Goal: Book appointment/travel/reservation

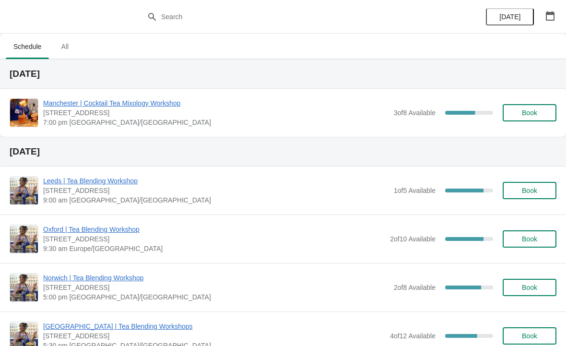
click at [553, 17] on icon "button" at bounding box center [550, 16] width 10 height 10
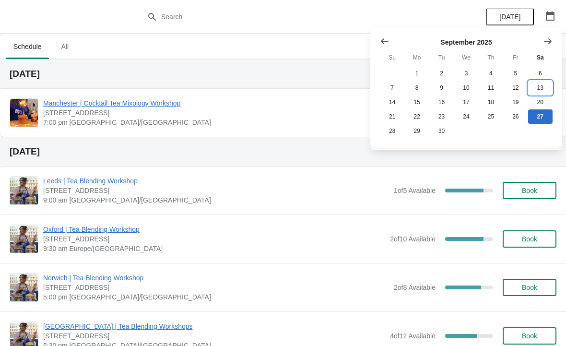
click at [542, 87] on button "13" at bounding box center [540, 88] width 24 height 14
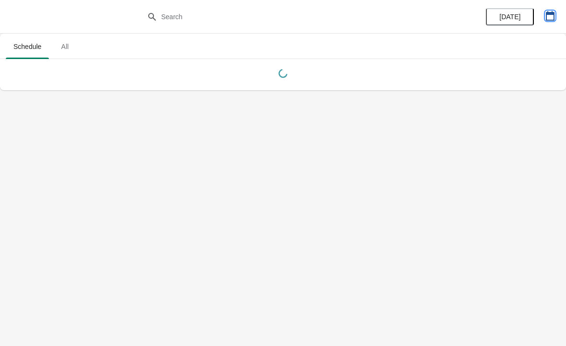
click at [551, 16] on icon "button" at bounding box center [550, 16] width 10 height 10
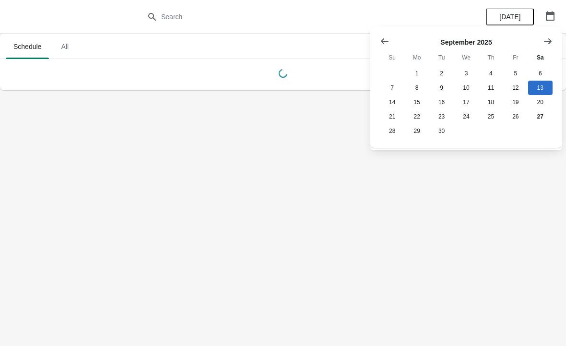
click at [548, 40] on icon "Show next month, October 2025" at bounding box center [548, 41] width 10 height 10
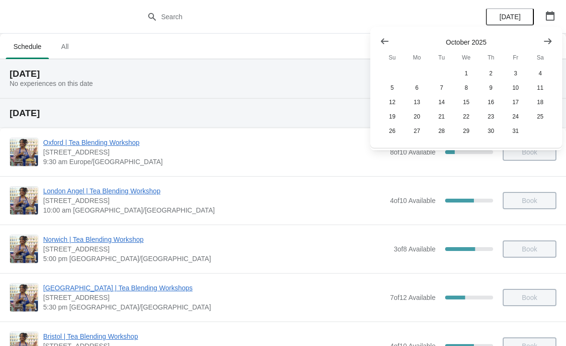
click at [549, 38] on icon "Show next month, November 2025" at bounding box center [548, 41] width 10 height 10
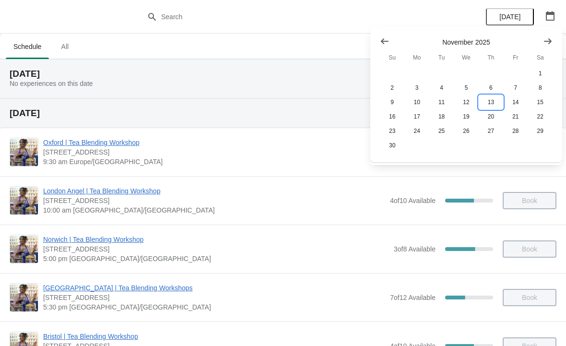
click at [495, 102] on button "13" at bounding box center [491, 102] width 24 height 14
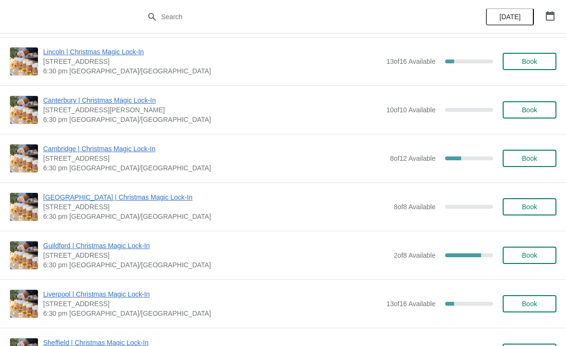
scroll to position [875, 0]
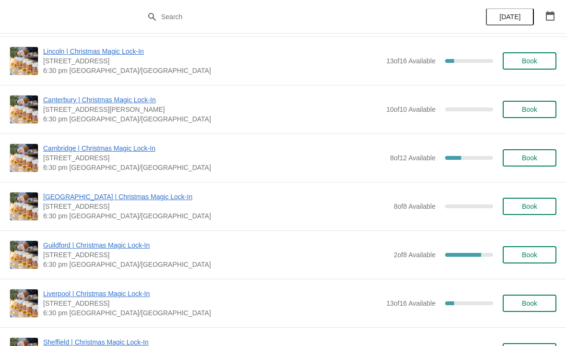
click at [539, 162] on button "Book" at bounding box center [530, 157] width 54 height 17
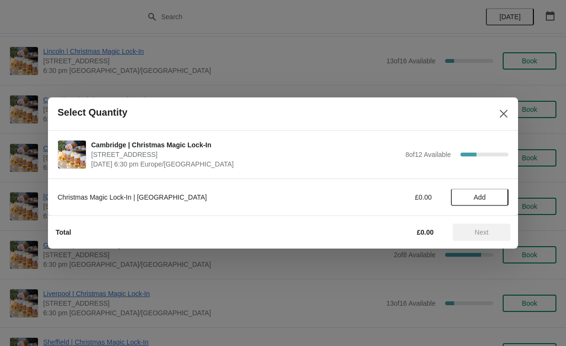
click at [482, 192] on button "Add" at bounding box center [480, 197] width 58 height 17
click at [499, 197] on icon at bounding box center [496, 197] width 10 height 10
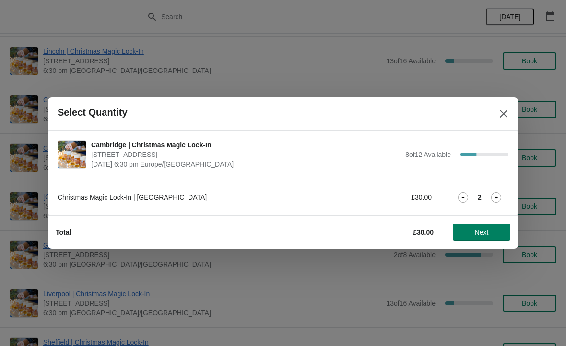
click at [485, 235] on span "Next" at bounding box center [482, 232] width 14 height 8
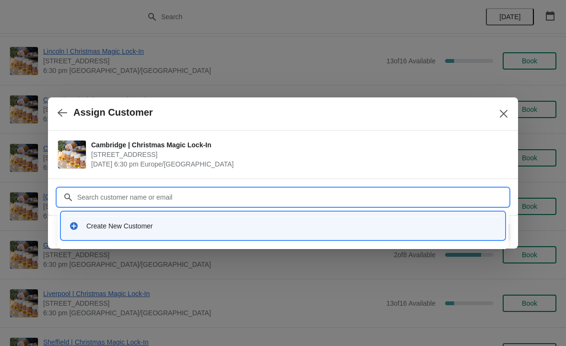
click at [126, 224] on div "Create New Customer" at bounding box center [291, 226] width 411 height 10
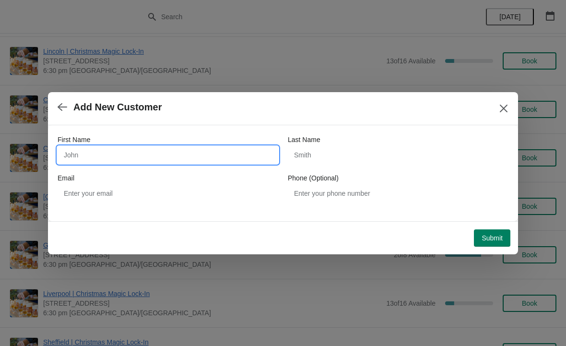
click at [129, 153] on input "First Name" at bounding box center [168, 154] width 221 height 17
type input "Sim"
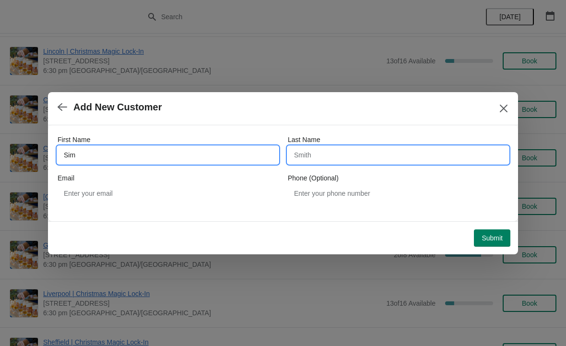
click at [359, 154] on input "Last Name" at bounding box center [398, 154] width 221 height 17
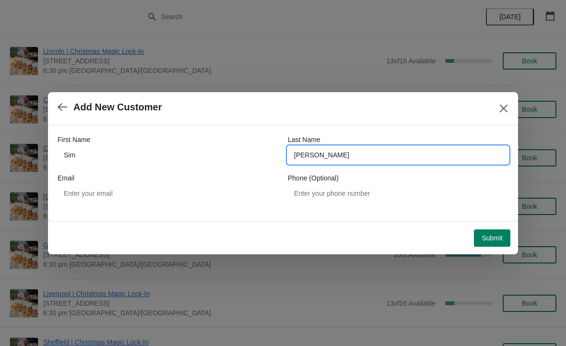
type input "[PERSON_NAME]"
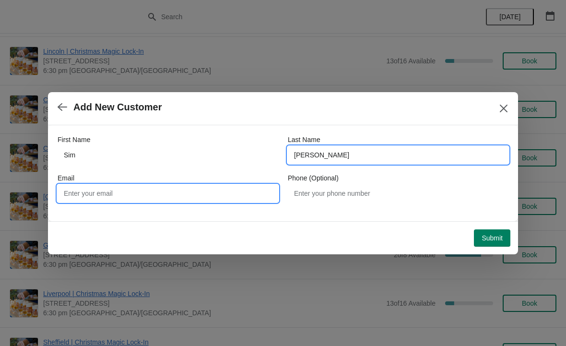
click at [130, 189] on input "Email" at bounding box center [168, 193] width 221 height 17
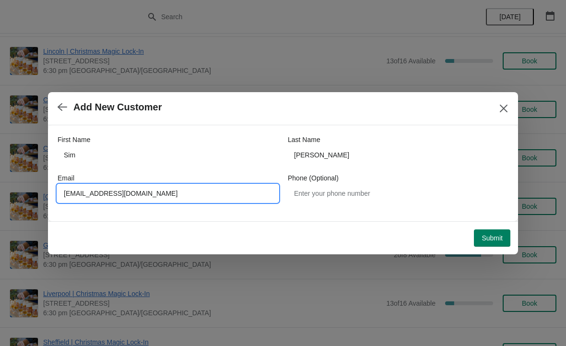
click at [71, 195] on input "[EMAIL_ADDRESS][DOMAIN_NAME]" at bounding box center [168, 193] width 221 height 17
click at [134, 196] on input "[EMAIL_ADDRESS][DOMAIN_NAME]" at bounding box center [168, 193] width 221 height 17
type input "[EMAIL_ADDRESS][DOMAIN_NAME]"
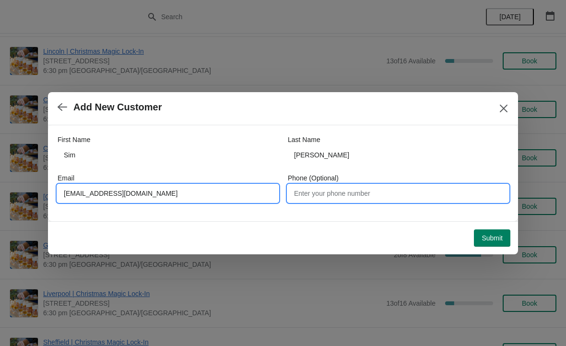
click at [354, 195] on input "Phone (Optional)" at bounding box center [398, 193] width 221 height 17
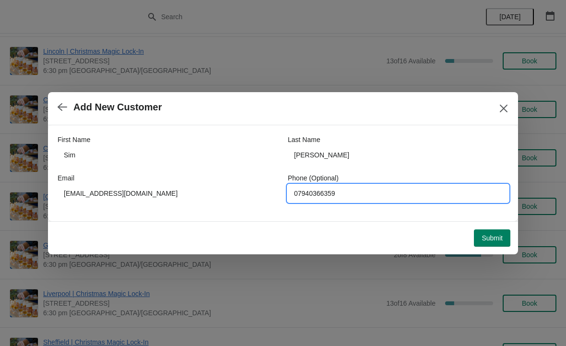
type input "07940366359"
click at [489, 239] on span "Submit" at bounding box center [492, 238] width 21 height 8
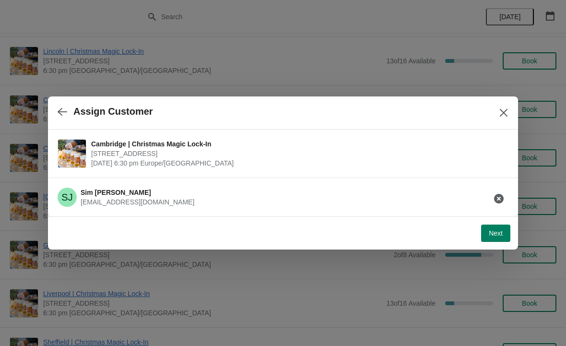
click at [504, 229] on button "Next" at bounding box center [495, 232] width 29 height 17
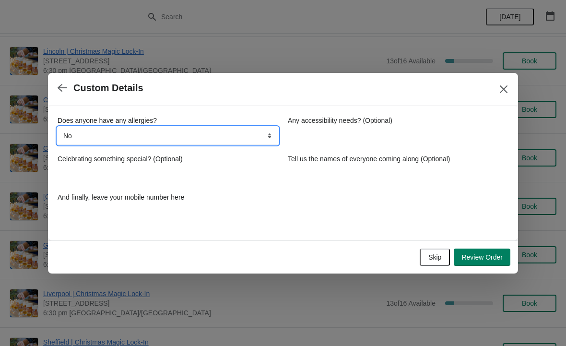
click at [249, 138] on select "No Yes, nuts Yes, wheat Yes, other" at bounding box center [168, 135] width 221 height 17
select select "Yes, wheat"
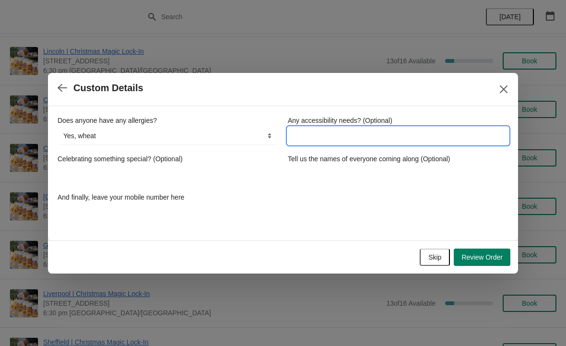
click at [334, 139] on input "Any accessibility needs? (Optional)" at bounding box center [398, 135] width 221 height 17
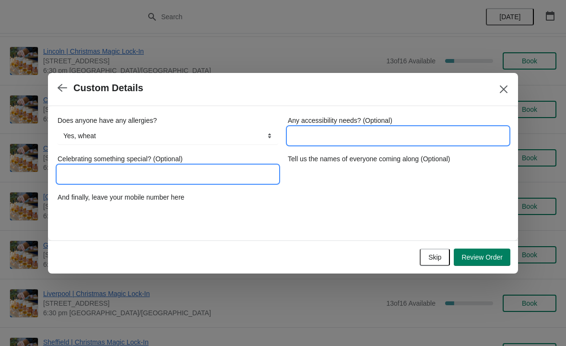
click at [200, 172] on input "Celebrating something special? (Optional)" at bounding box center [168, 173] width 221 height 17
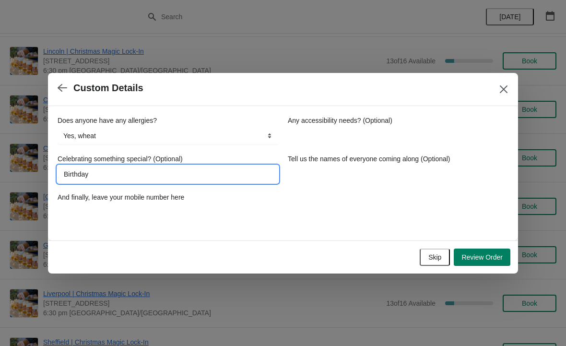
type input "Birthday"
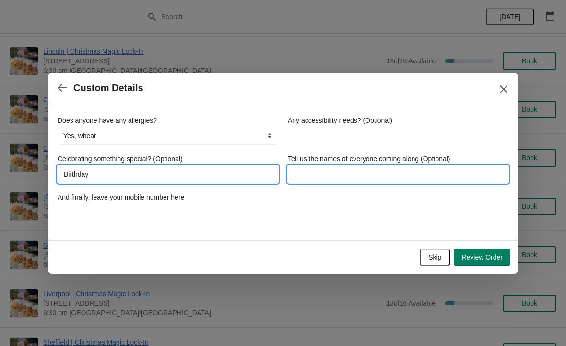
click at [338, 175] on input "Tell us the names of everyone coming along (Optional)" at bounding box center [398, 173] width 221 height 17
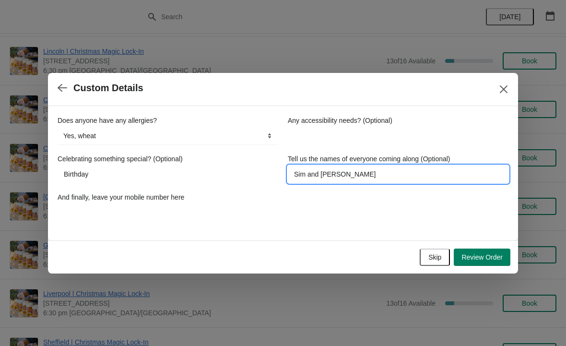
type input "Sim and [PERSON_NAME]"
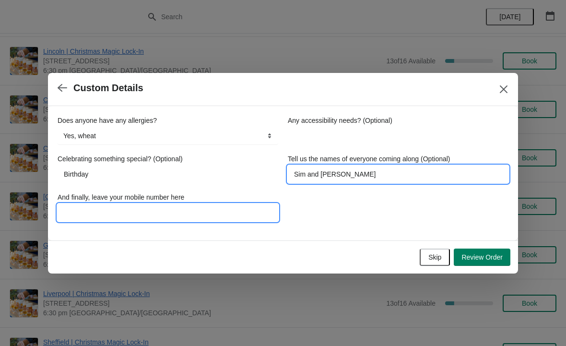
click at [178, 213] on input "And finally, leave your mobile number here" at bounding box center [168, 212] width 221 height 17
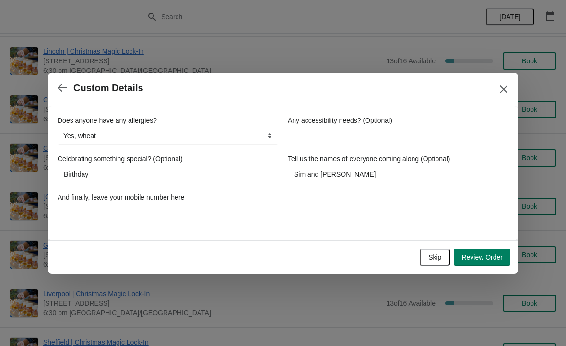
click at [487, 256] on span "Review Order" at bounding box center [481, 257] width 41 height 8
